Goal: Task Accomplishment & Management: Manage account settings

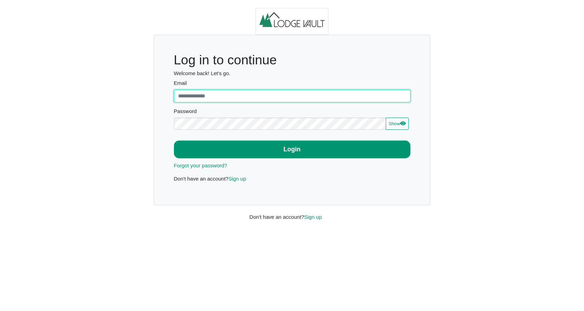
type input "**********"
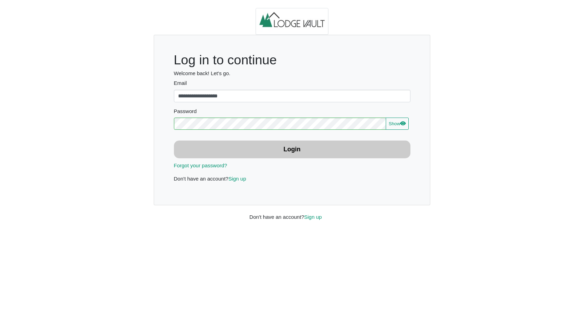
click at [273, 148] on button "Login" at bounding box center [292, 149] width 236 height 18
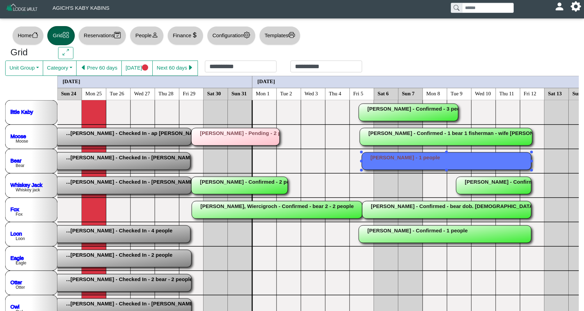
click at [401, 159] on rect at bounding box center [445, 160] width 169 height 17
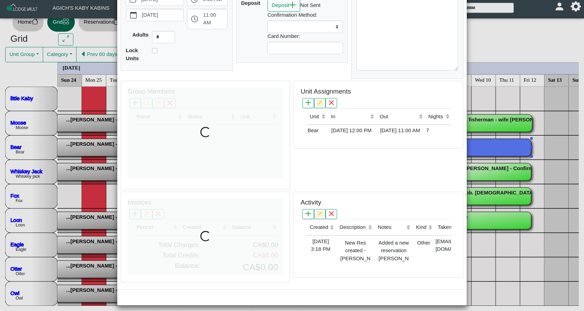
scroll to position [13, 0]
select select
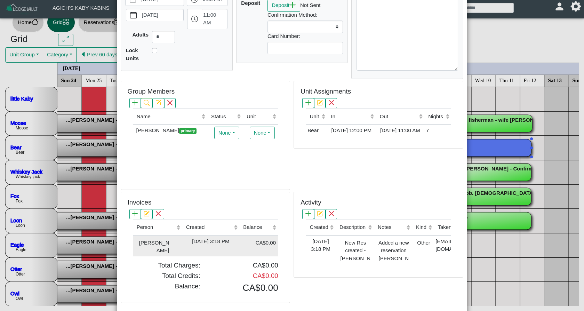
click at [236, 240] on div "[DATE] 3:18 PM" at bounding box center [211, 241] width 54 height 8
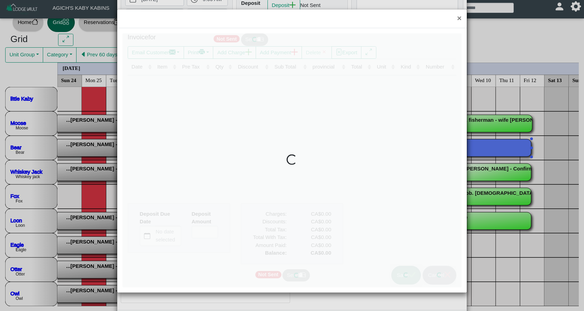
type input "*"
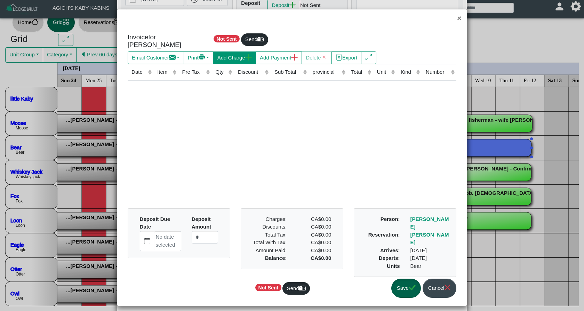
click at [240, 57] on button "Add Charge" at bounding box center [234, 57] width 43 height 13
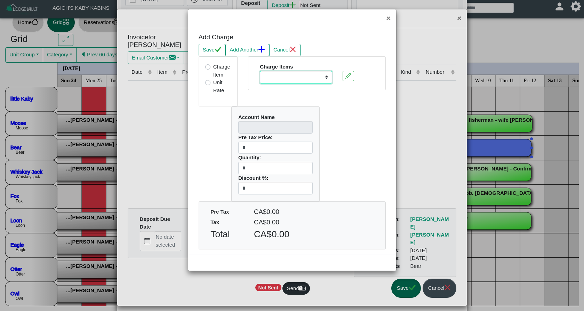
select select "**********"
type input "*********"
type input "****"
click at [217, 49] on icon "check" at bounding box center [217, 49] width 7 height 7
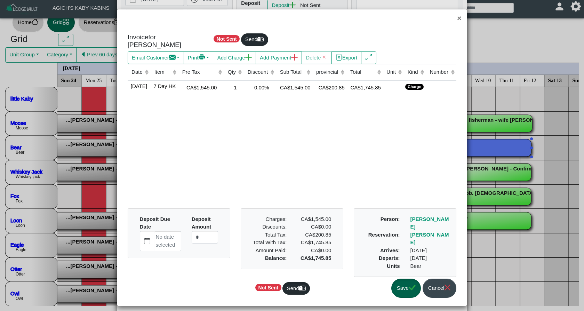
click at [408, 288] on icon "check" at bounding box center [411, 287] width 7 height 7
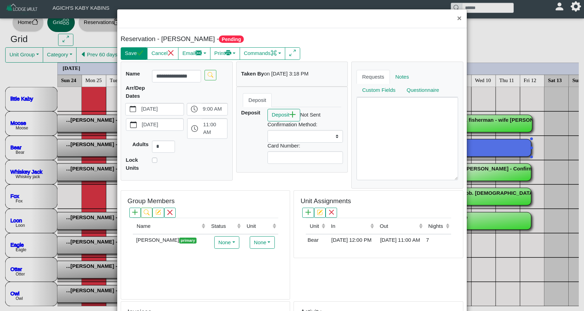
scroll to position [0, 0]
click at [132, 55] on button "Save" at bounding box center [134, 53] width 27 height 13
select select
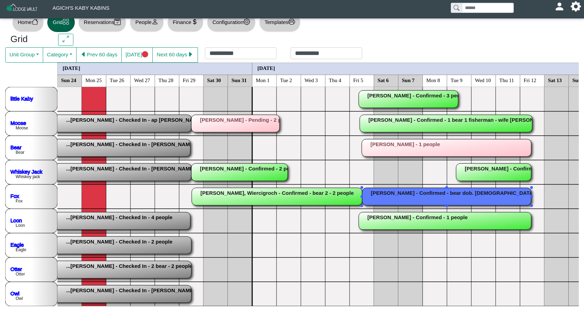
click at [434, 197] on rect at bounding box center [446, 196] width 169 height 17
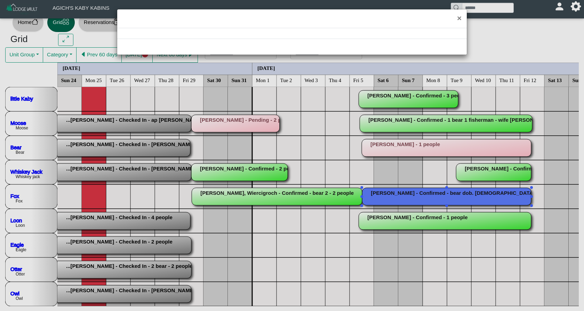
click at [434, 197] on div "×" at bounding box center [292, 155] width 584 height 311
select select "*"
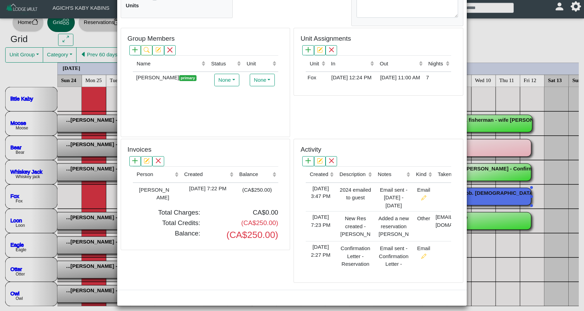
scroll to position [162, 0]
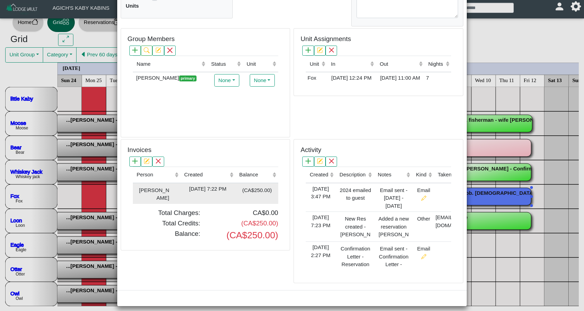
click at [239, 187] on div "(CA$250.00)" at bounding box center [254, 189] width 35 height 9
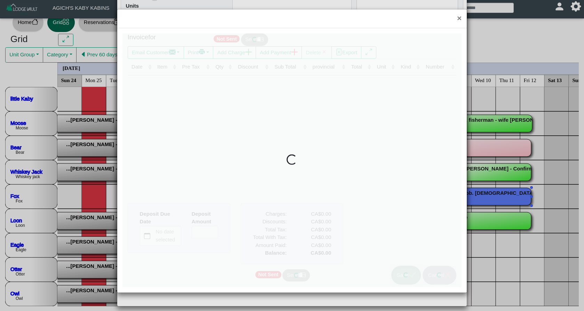
type input "*"
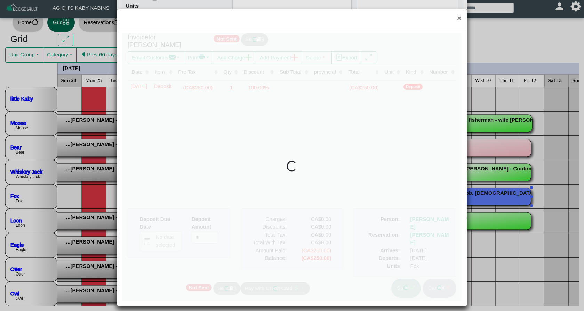
scroll to position [13, 0]
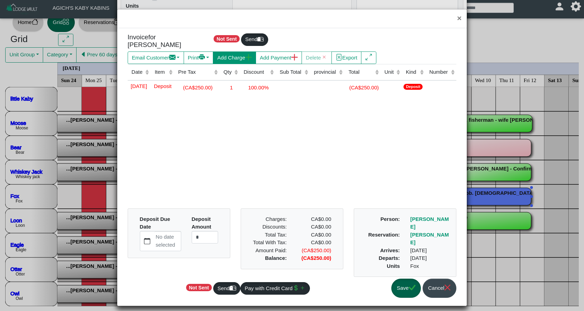
click at [236, 51] on button "Add Charge" at bounding box center [234, 57] width 43 height 13
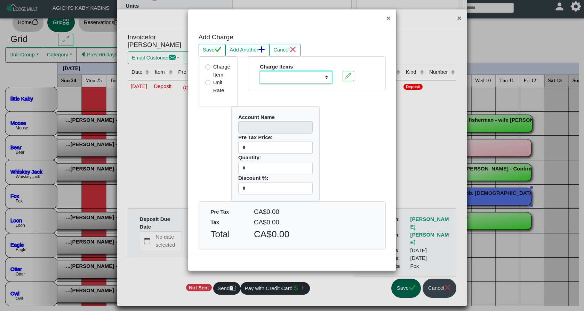
select select "**********"
type input "**********"
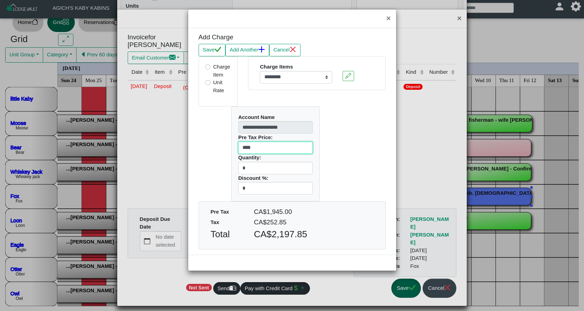
drag, startPoint x: 260, startPoint y: 144, endPoint x: 214, endPoint y: 148, distance: 45.7
click at [214, 148] on div "**********" at bounding box center [291, 153] width 197 height 95
type input "****"
click at [205, 49] on button "Save" at bounding box center [211, 50] width 27 height 13
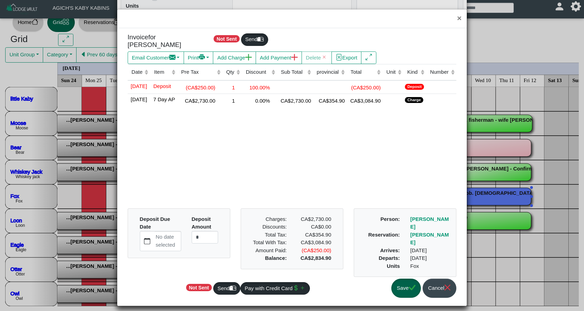
click at [409, 289] on icon "check" at bounding box center [411, 287] width 7 height 5
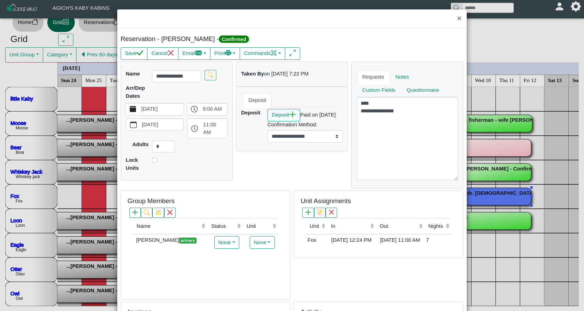
scroll to position [0, 0]
click at [141, 55] on icon "check" at bounding box center [140, 52] width 7 height 5
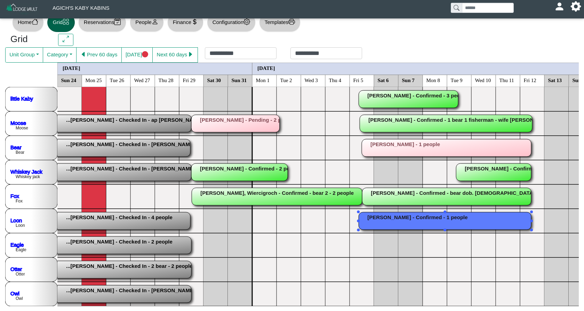
click at [438, 220] on rect at bounding box center [444, 220] width 172 height 17
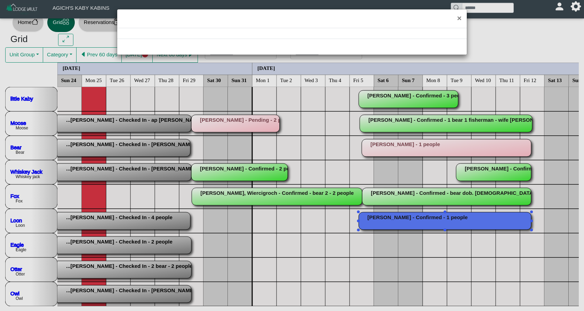
select select "*"
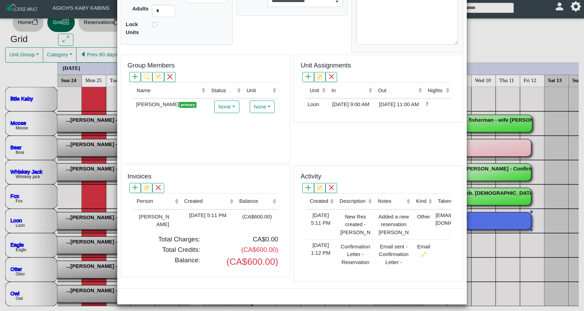
scroll to position [135, 0]
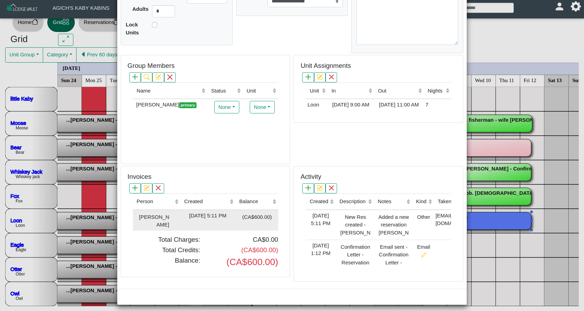
click at [261, 212] on div "(CA$600.00)" at bounding box center [254, 216] width 35 height 9
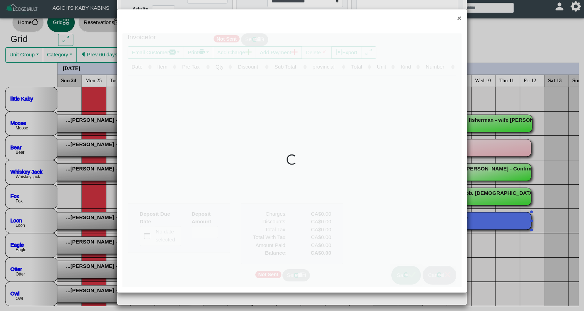
type input "*"
click at [261, 212] on div at bounding box center [291, 160] width 339 height 254
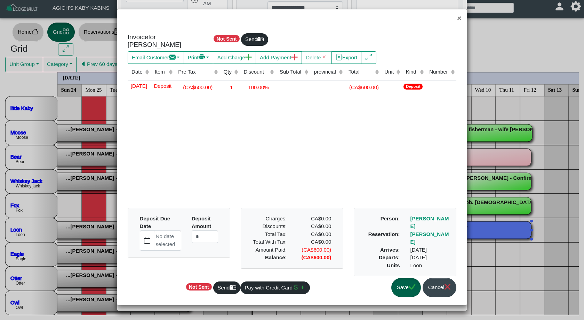
scroll to position [125, 0]
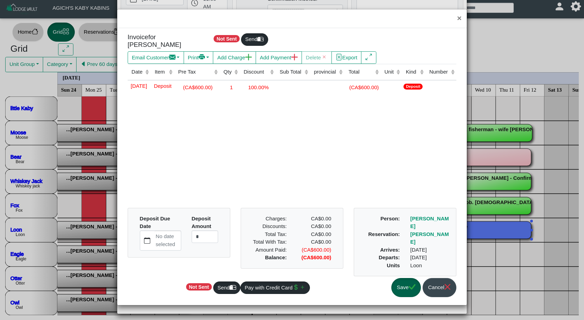
click at [408, 285] on button "Save" at bounding box center [406, 287] width 30 height 19
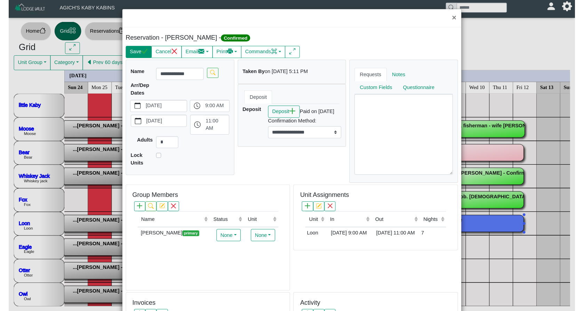
scroll to position [0, 0]
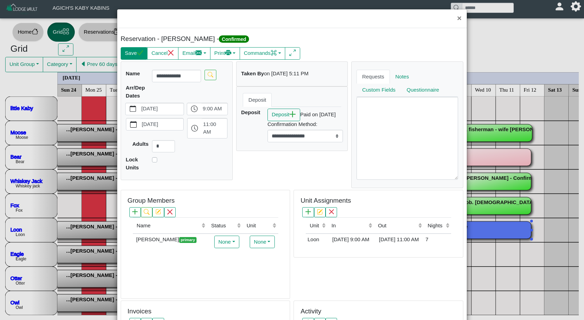
click at [137, 54] on button "Save" at bounding box center [134, 53] width 27 height 13
select select "*"
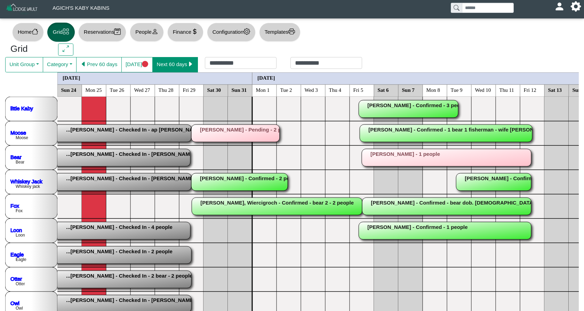
click at [173, 64] on button "Next 60 days" at bounding box center [175, 64] width 46 height 15
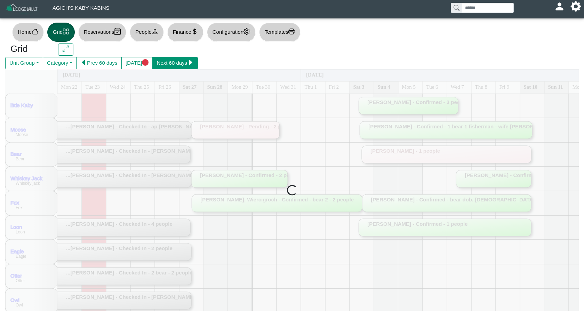
click at [173, 64] on button "Next 60 days" at bounding box center [175, 63] width 46 height 13
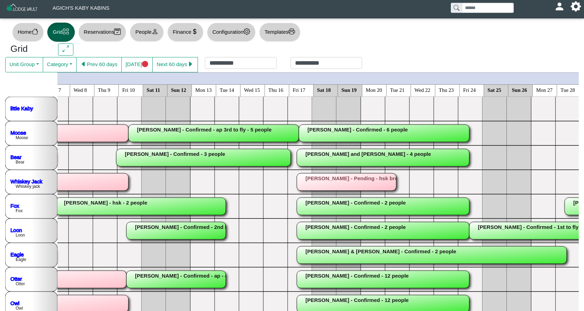
scroll to position [0, 434]
